Goal: Find specific page/section: Find specific page/section

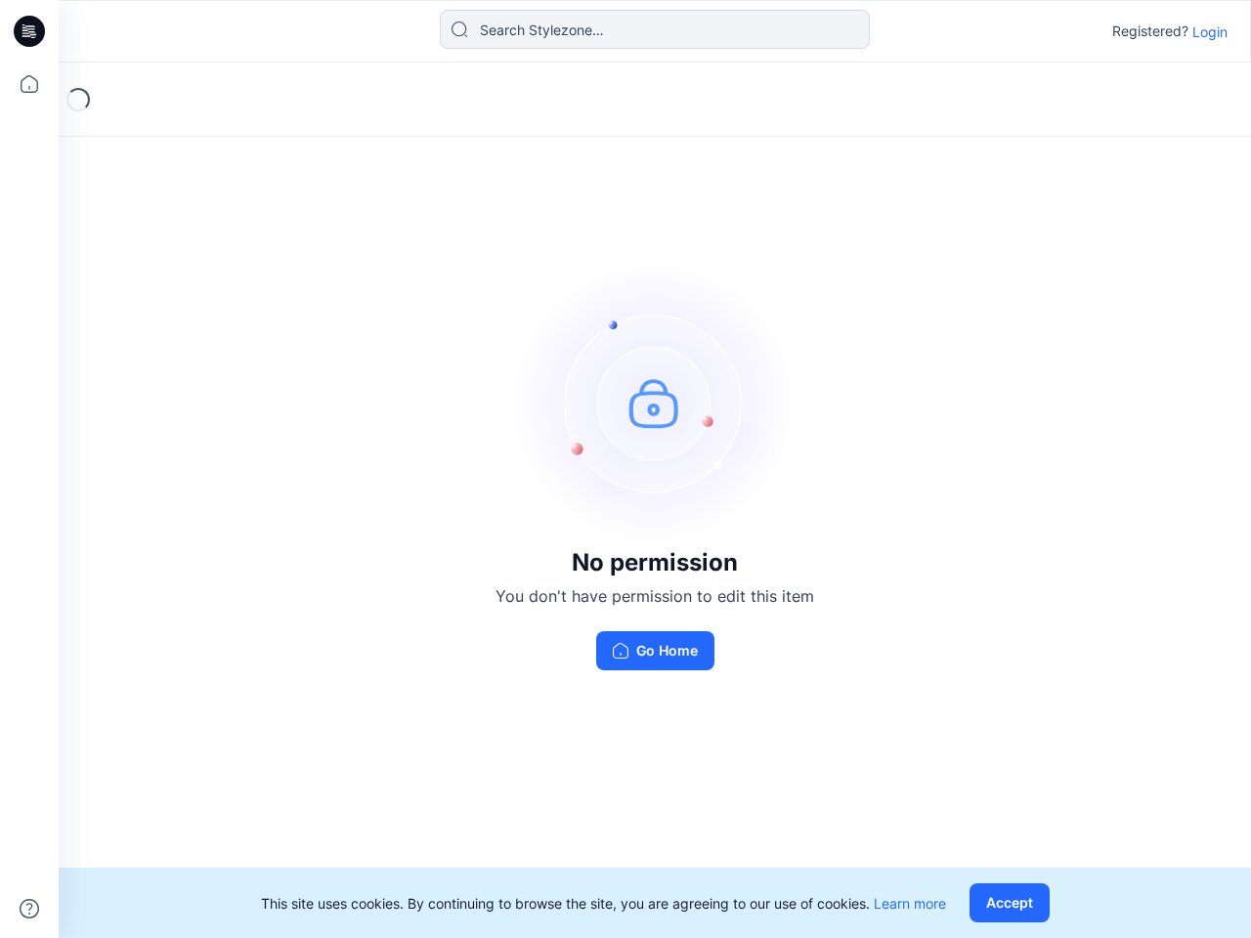
click at [625, 469] on img at bounding box center [654, 402] width 293 height 293
click at [30, 31] on icon at bounding box center [32, 31] width 8 height 1
click at [29, 84] on icon at bounding box center [29, 84] width 43 height 43
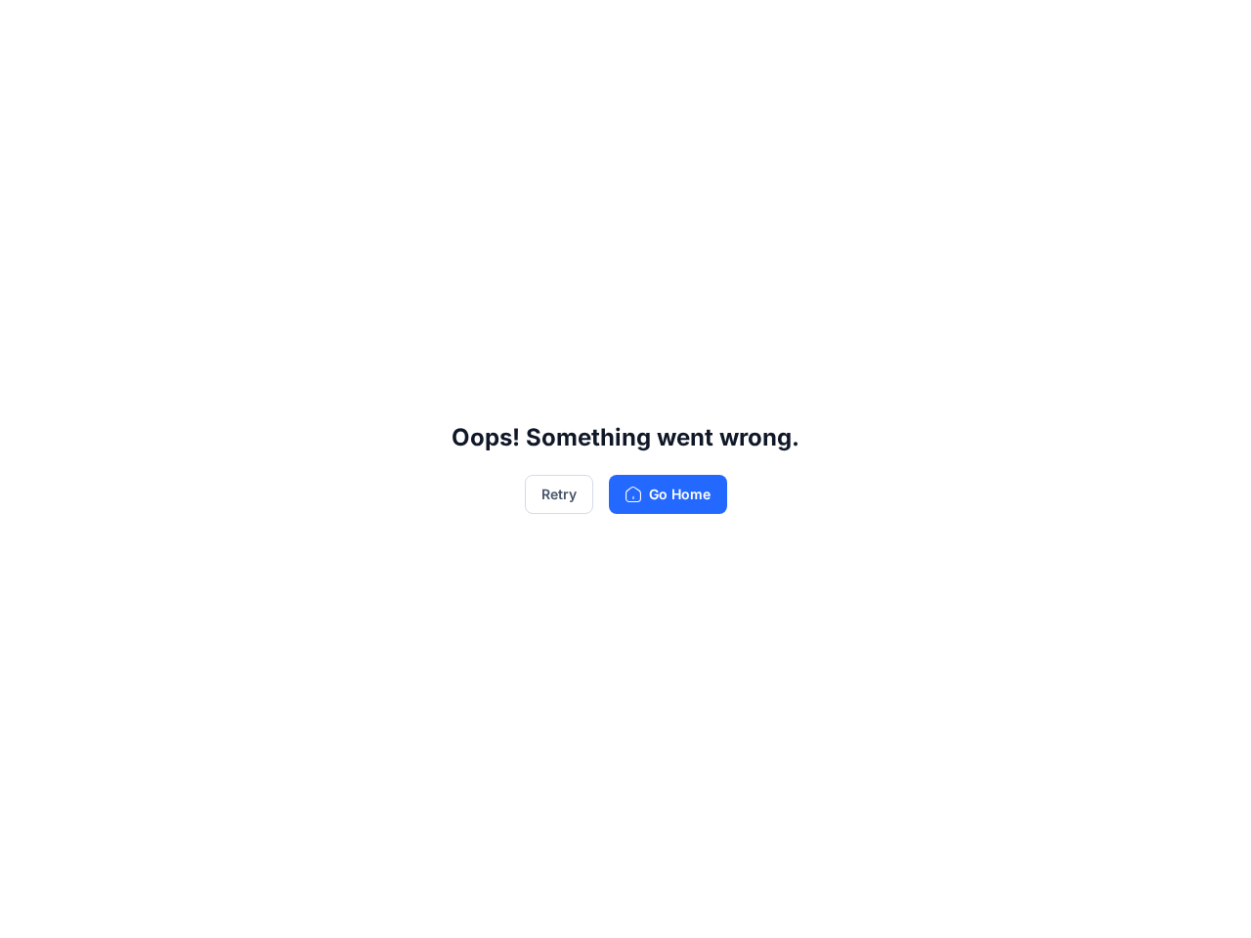
click at [655, 29] on div "Oops! Something went wrong. Retry Go Home" at bounding box center [625, 469] width 1251 height 938
click at [1210, 31] on div "Oops! Something went wrong. Retry Go Home" at bounding box center [625, 469] width 1251 height 938
click at [1013, 903] on div "Oops! Something went wrong. Retry Go Home" at bounding box center [625, 469] width 1251 height 938
